Goal: Information Seeking & Learning: Learn about a topic

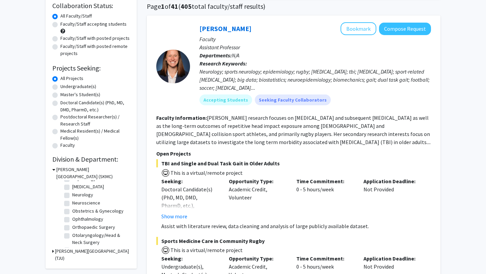
scroll to position [188, 0]
click at [72, 219] on label "Orthopaedic Surgery" at bounding box center [93, 219] width 43 height 7
click at [72, 219] on input "Orthopaedic Surgery" at bounding box center [74, 218] width 4 height 4
checkbox input "true"
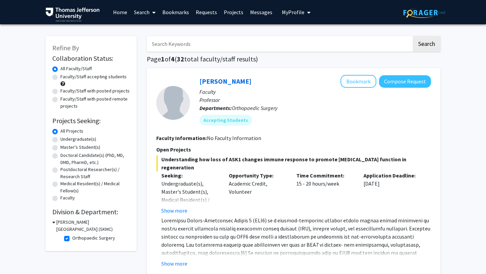
click at [60, 77] on label "Faculty/Staff accepting students" at bounding box center [93, 76] width 66 height 7
click at [60, 77] on input "Faculty/Staff accepting students" at bounding box center [62, 75] width 4 height 4
radio input "true"
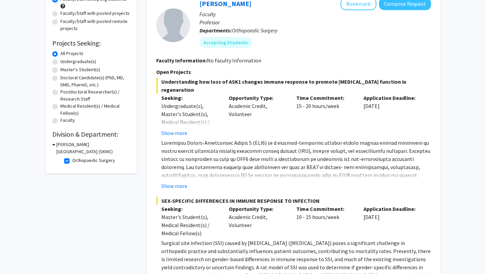
scroll to position [77, 0]
click at [178, 186] on button "Show more" at bounding box center [174, 187] width 26 height 8
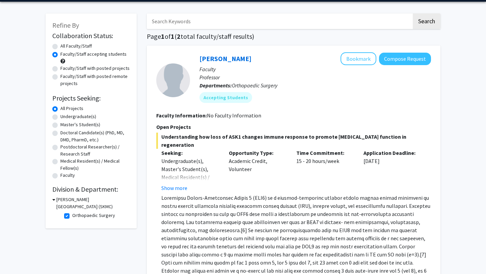
scroll to position [0, 0]
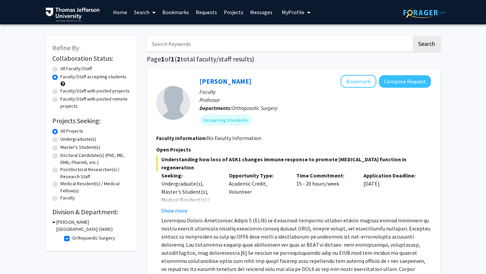
click at [60, 91] on label "Faculty/Staff with posted projects" at bounding box center [94, 90] width 69 height 7
click at [60, 91] on input "Faculty/Staff with posted projects" at bounding box center [62, 89] width 4 height 4
radio input "true"
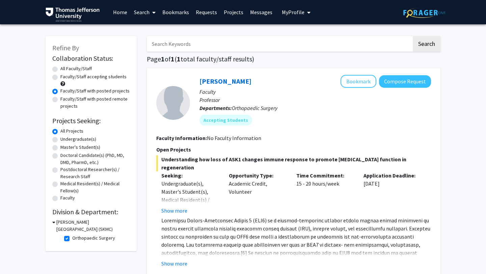
click at [60, 67] on label "All Faculty/Staff" at bounding box center [75, 68] width 31 height 7
click at [60, 67] on input "All Faculty/Staff" at bounding box center [62, 67] width 4 height 4
radio input "true"
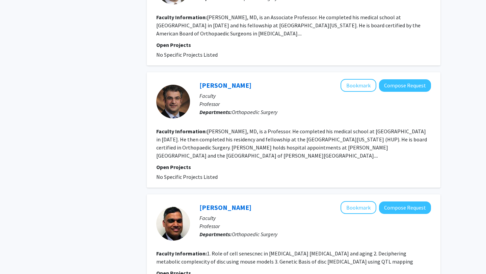
scroll to position [628, 0]
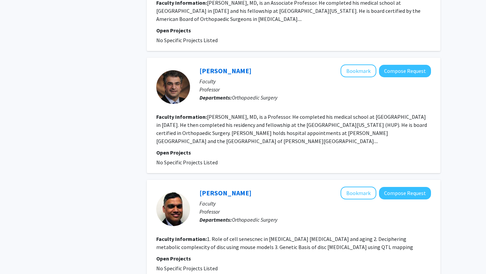
click at [227, 133] on fg-read-more "[PERSON_NAME], MD, is a Professor. He completed his medical school at [GEOGRAPH…" at bounding box center [291, 129] width 271 height 31
click at [313, 123] on fg-read-more "[PERSON_NAME], MD, is a Professor. He completed his medical school at [GEOGRAPH…" at bounding box center [291, 129] width 271 height 31
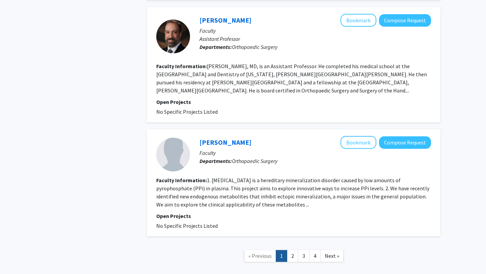
scroll to position [1295, 0]
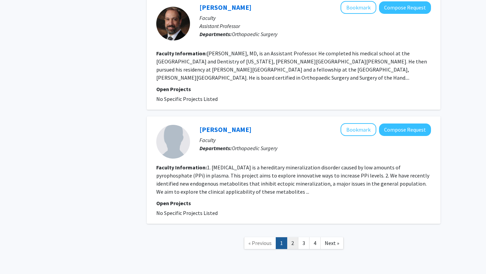
click at [296, 237] on link "2" at bounding box center [292, 243] width 11 height 12
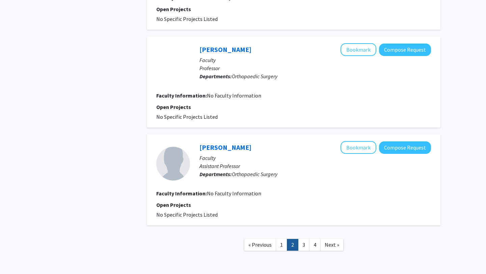
scroll to position [796, 0]
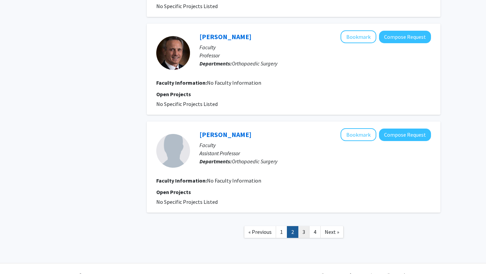
click at [306, 233] on link "3" at bounding box center [303, 232] width 11 height 12
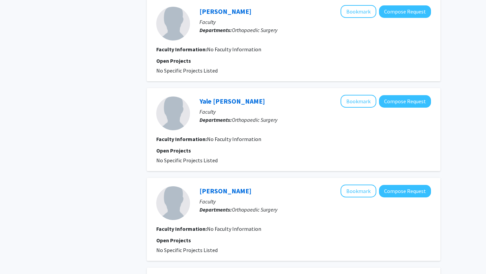
scroll to position [769, 0]
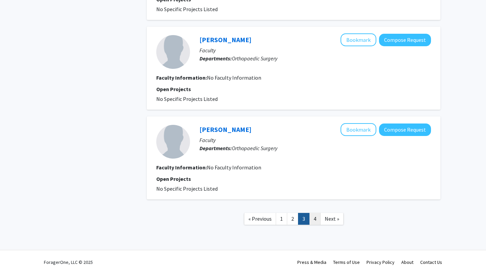
click at [316, 221] on link "4" at bounding box center [314, 219] width 11 height 12
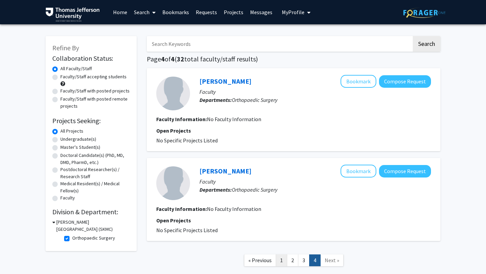
click at [282, 262] on link "1" at bounding box center [281, 261] width 11 height 12
